Goal: Complete application form

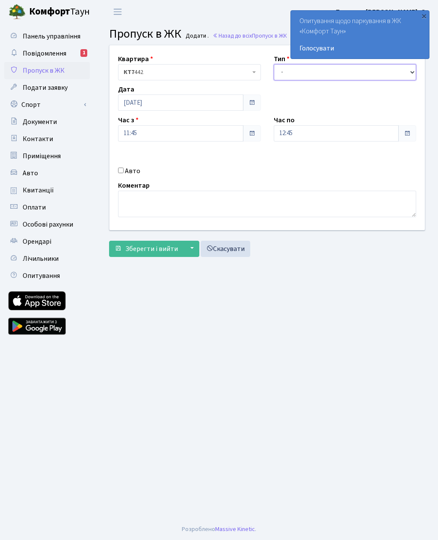
click at [370, 72] on select "- Доставка Таксі Гості Сервіс" at bounding box center [345, 72] width 143 height 16
select select "3"
click at [334, 137] on input "12:45" at bounding box center [336, 133] width 125 height 16
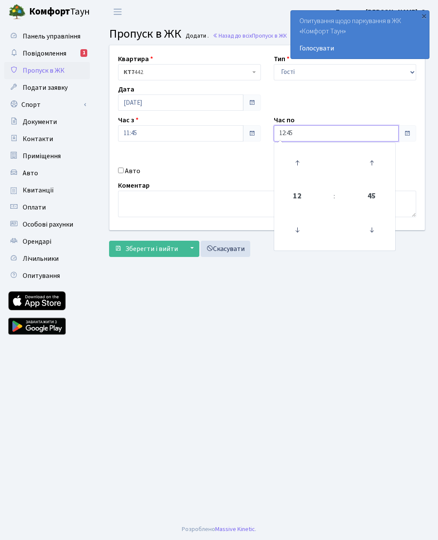
click at [298, 169] on icon at bounding box center [297, 162] width 23 height 23
click at [300, 168] on icon at bounding box center [297, 162] width 23 height 23
click at [300, 163] on icon at bounding box center [297, 162] width 23 height 23
click at [301, 166] on icon at bounding box center [297, 162] width 23 height 23
click at [300, 161] on icon at bounding box center [297, 162] width 23 height 23
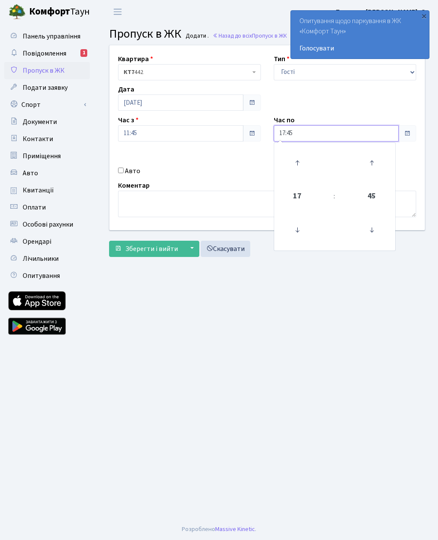
click at [302, 160] on icon at bounding box center [297, 162] width 23 height 23
click at [298, 161] on icon at bounding box center [297, 162] width 23 height 23
click at [298, 164] on icon at bounding box center [297, 162] width 23 height 23
click at [302, 159] on icon at bounding box center [297, 162] width 23 height 23
click at [304, 159] on icon at bounding box center [297, 162] width 23 height 23
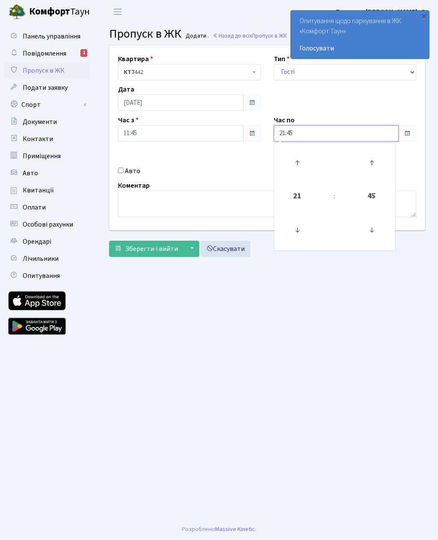
type input "22:45"
click at [120, 171] on input "Авто" at bounding box center [121, 171] width 6 height 6
checkbox input "true"
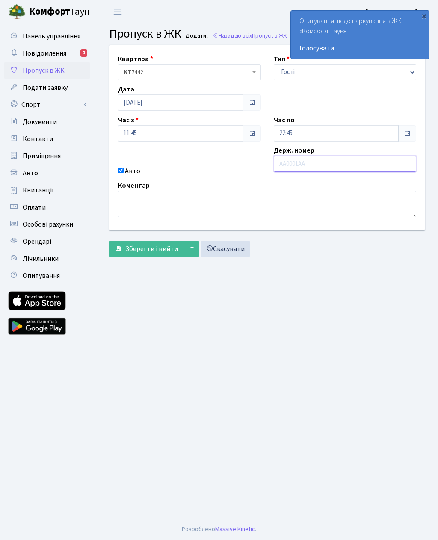
click at [329, 167] on input "text" at bounding box center [345, 164] width 143 height 16
paste input "Ai7220мх"
type input "Ai7220мх"
click at [147, 247] on span "Зберегти і вийти" at bounding box center [151, 248] width 53 height 9
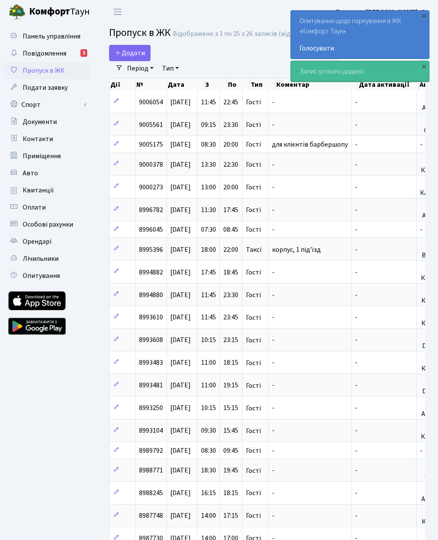
select select "25"
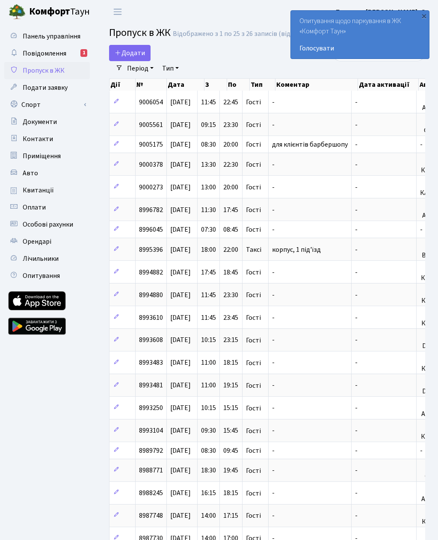
click at [135, 53] on span "Додати" at bounding box center [130, 52] width 30 height 9
